Goal: Download file/media

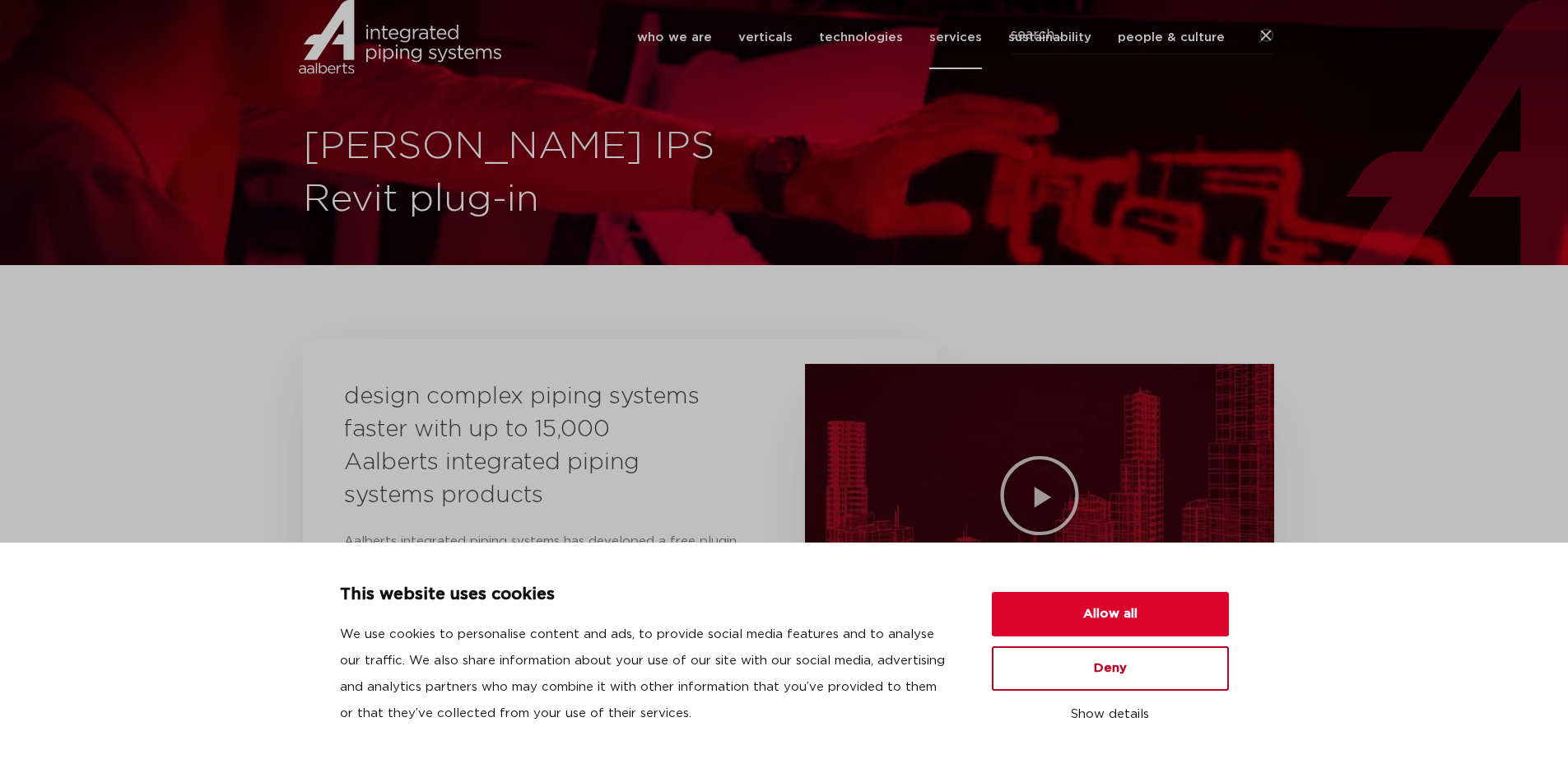
click at [1099, 676] on button "Deny" at bounding box center [1110, 668] width 237 height 45
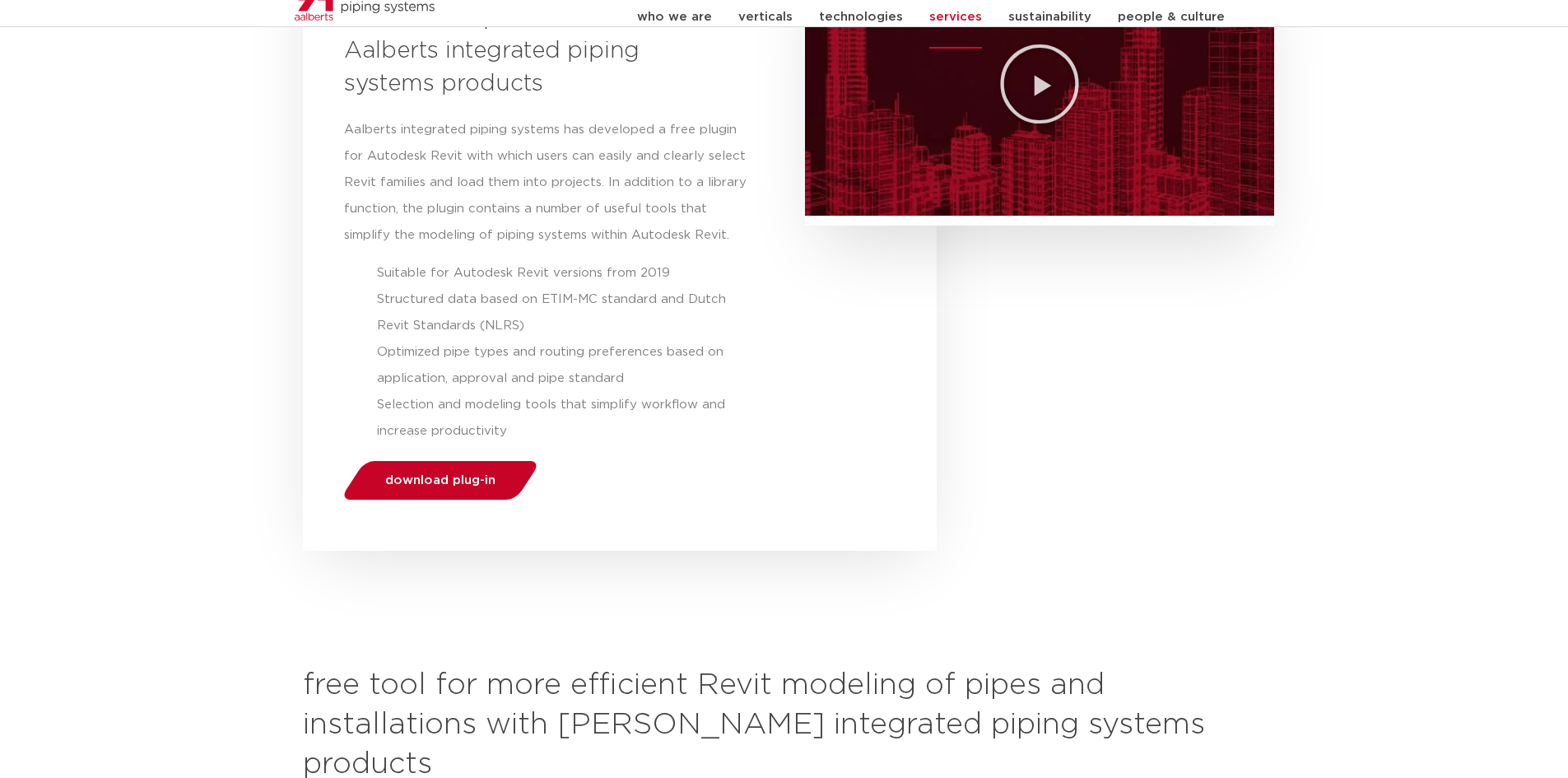
click at [451, 485] on span "download plug-in" at bounding box center [440, 480] width 111 height 12
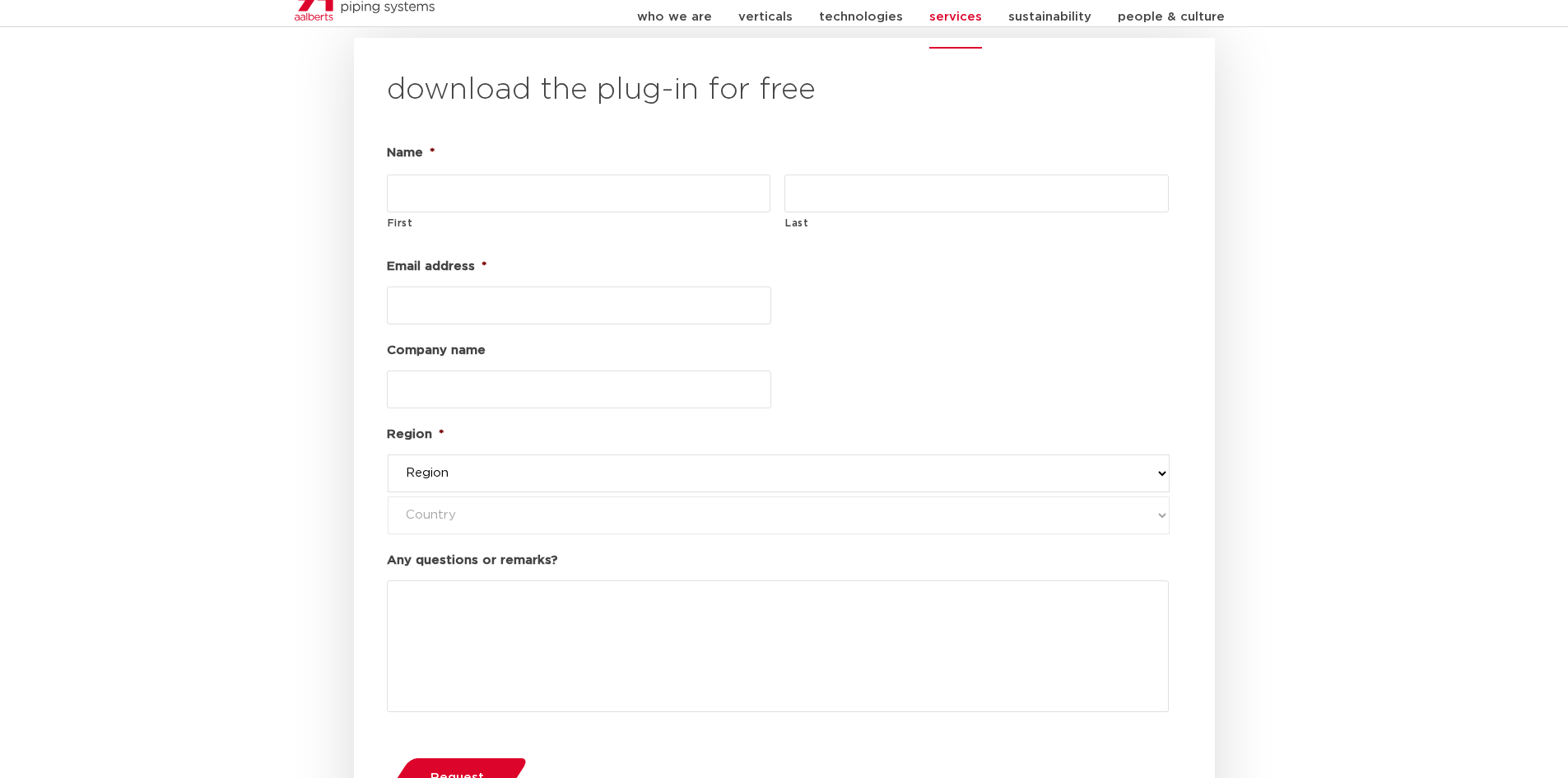
scroll to position [1908, 0]
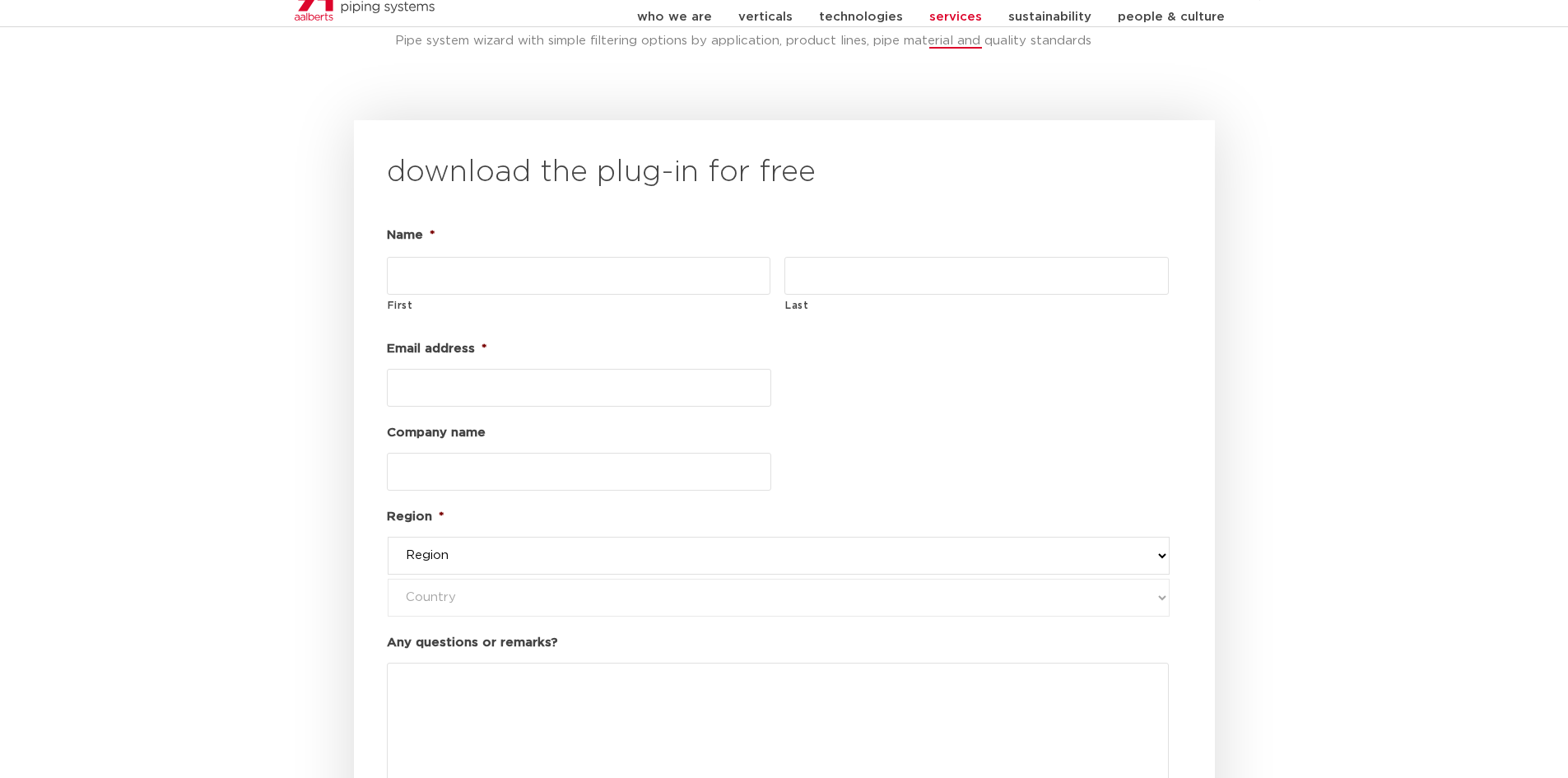
click at [423, 369] on input "Email address *" at bounding box center [579, 387] width 384 height 38
paste input "[PERSON_NAME][EMAIL_ADDRESS][DOMAIN_NAME]"
click at [550, 369] on input "[PERSON_NAME].[PERSON_NAME]@" at bounding box center [579, 387] width 384 height 38
type input "[PERSON_NAME][EMAIL_ADDRESS][DOMAIN_NAME]"
click at [484, 257] on input "First" at bounding box center [579, 276] width 384 height 38
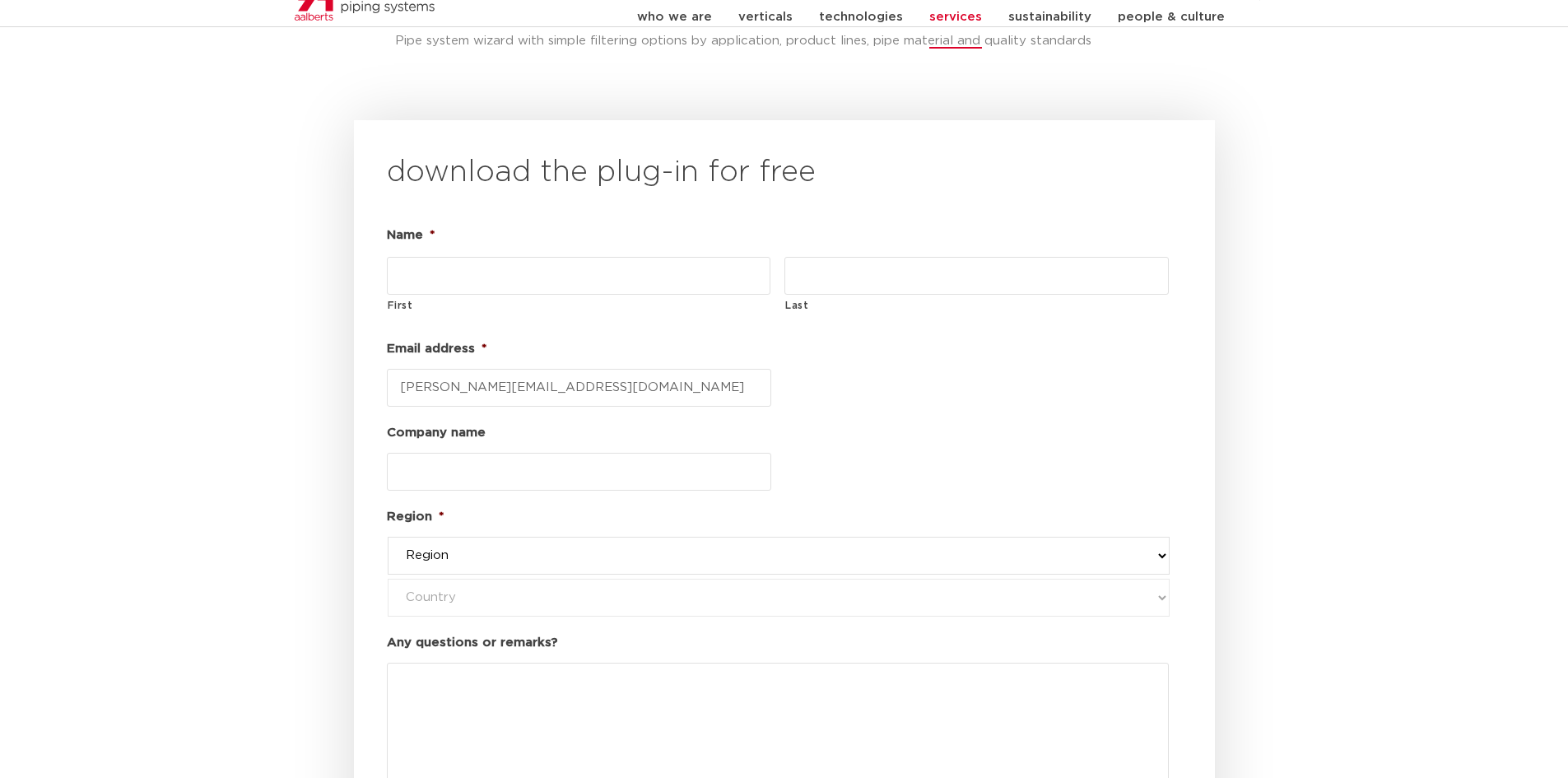
type input "a"
type input "[PERSON_NAME]"
click at [860, 257] on input "Last" at bounding box center [976, 276] width 384 height 38
type input "[PERSON_NAME]"
click at [447, 537] on select "Region western-[GEOGRAPHIC_DATA] america's asia pacific [GEOGRAPHIC_DATA] and […" at bounding box center [779, 556] width 782 height 38
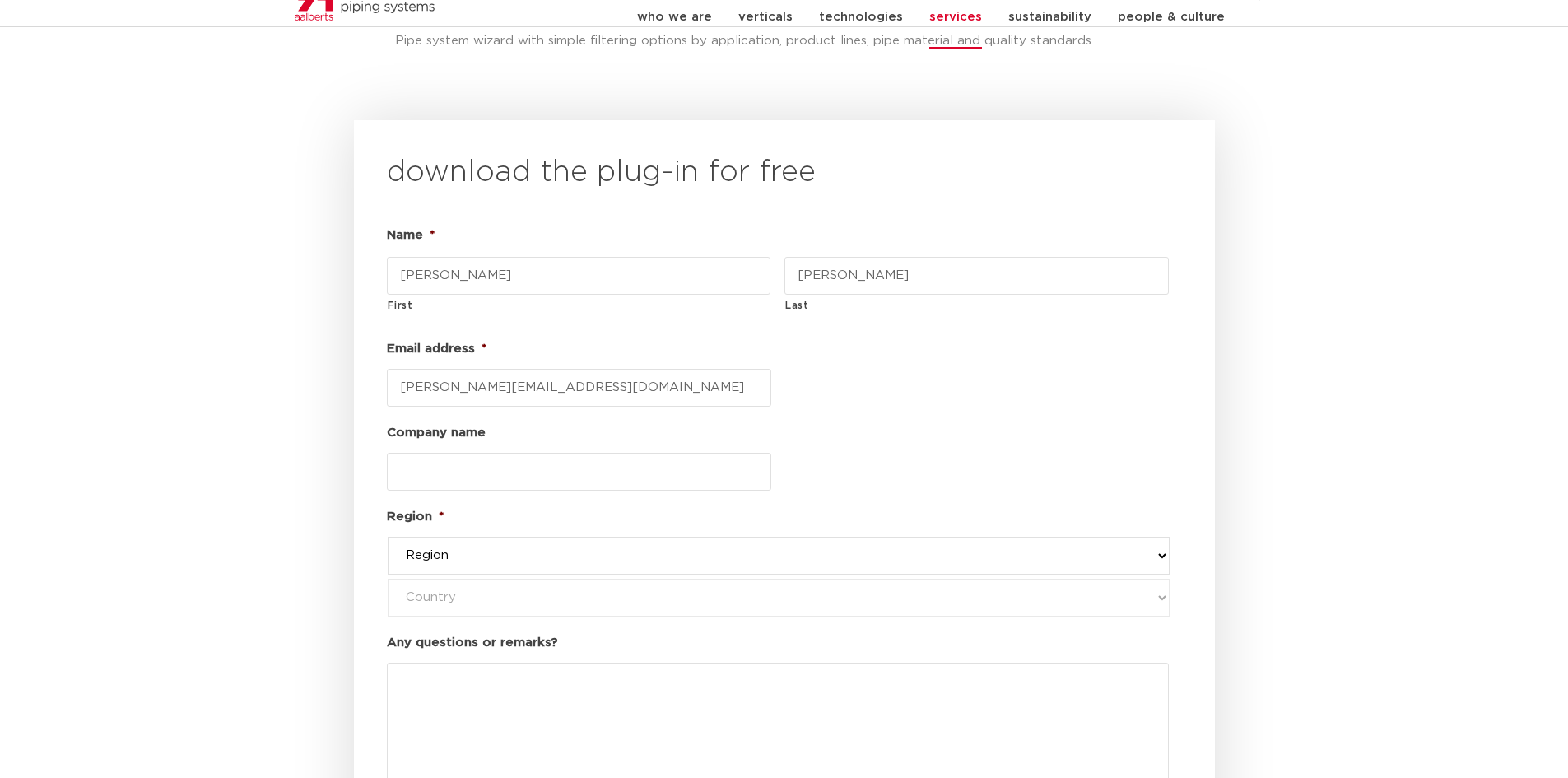
select select "asia pacific"
click at [388, 537] on select "Region western-[GEOGRAPHIC_DATA] america's asia pacific [GEOGRAPHIC_DATA] and […" at bounding box center [779, 556] width 782 height 38
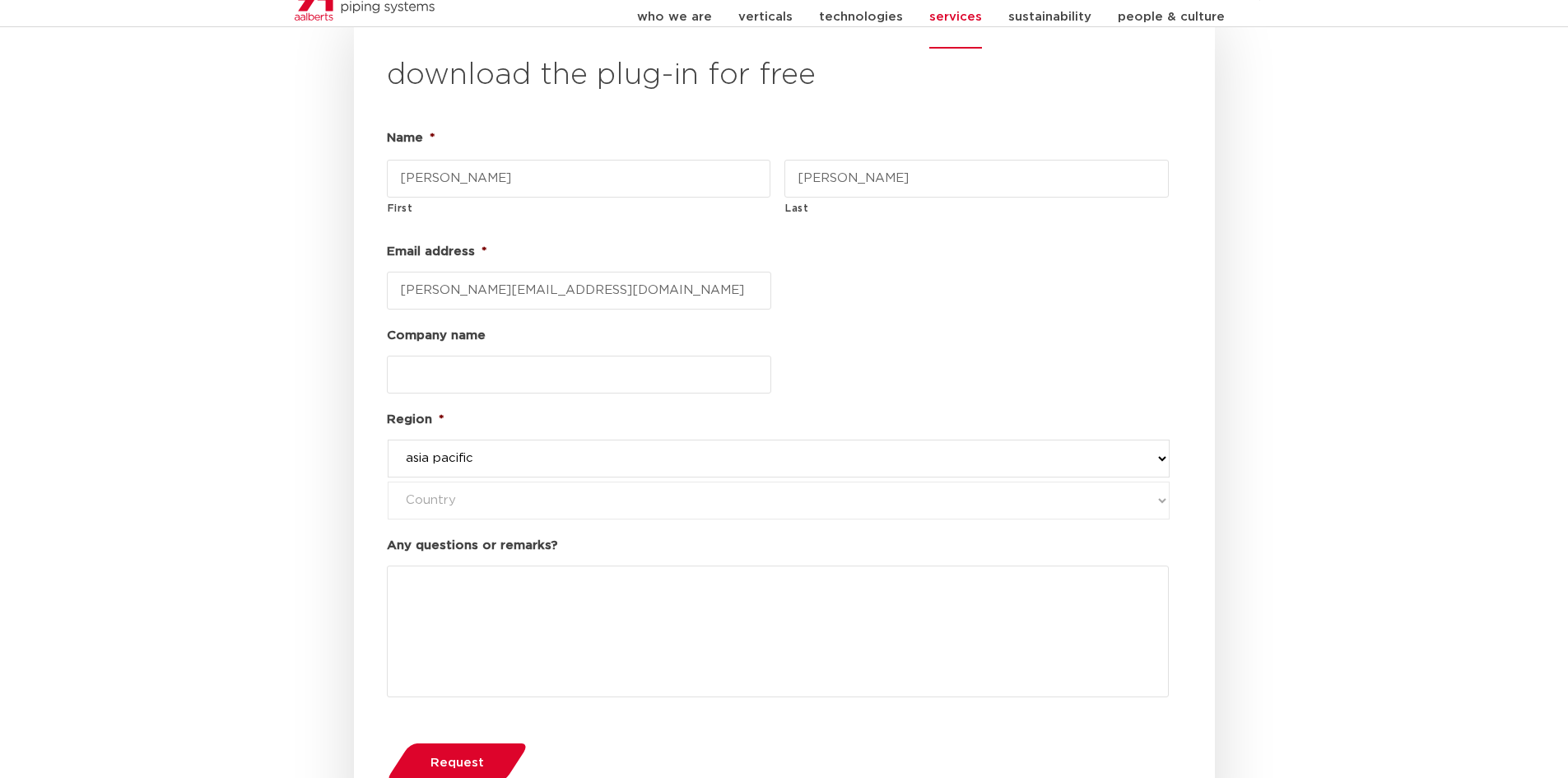
scroll to position [2320, 0]
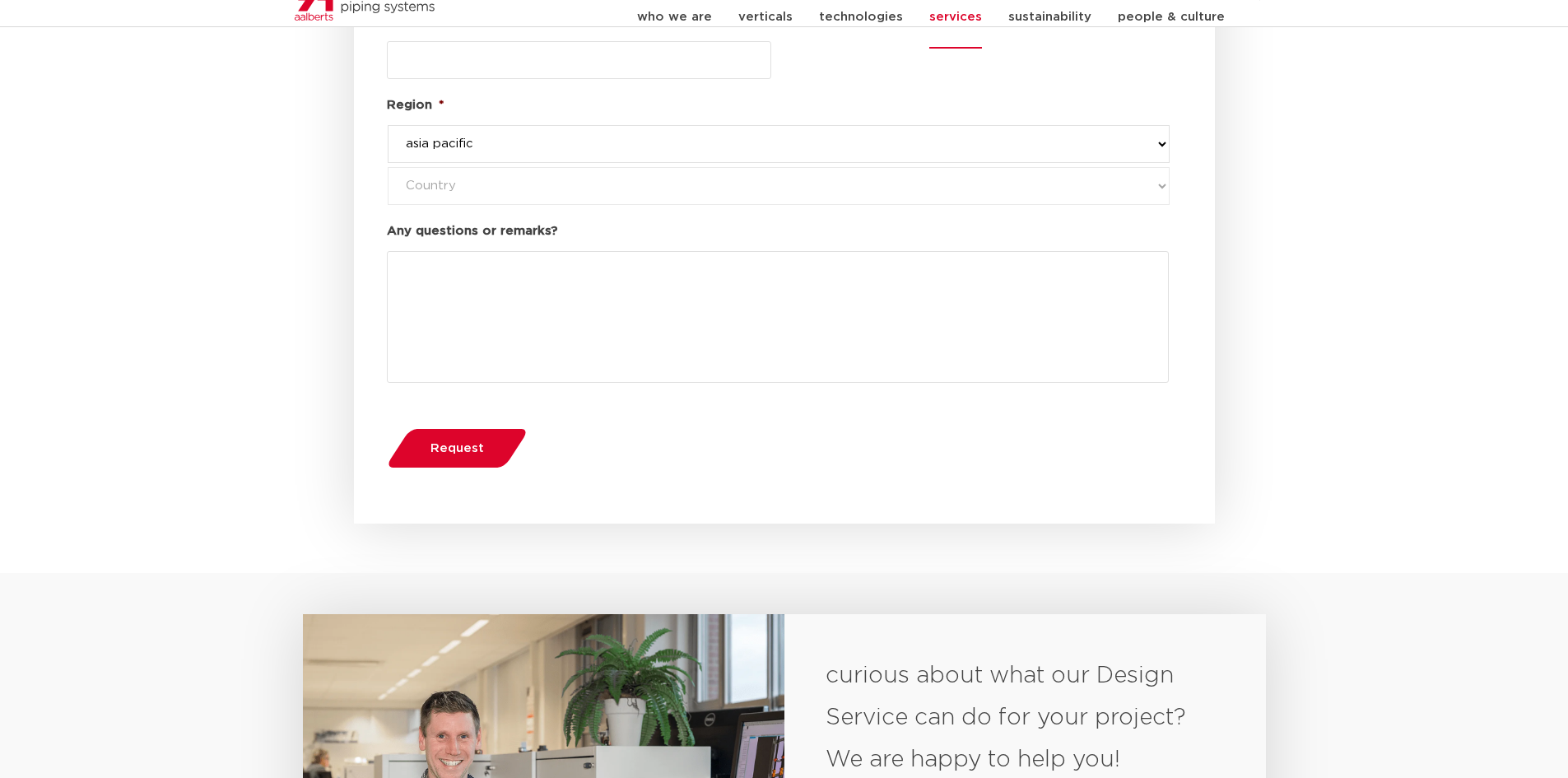
click at [456, 427] on button "Request" at bounding box center [457, 448] width 152 height 42
